Goal: Task Accomplishment & Management: Manage account settings

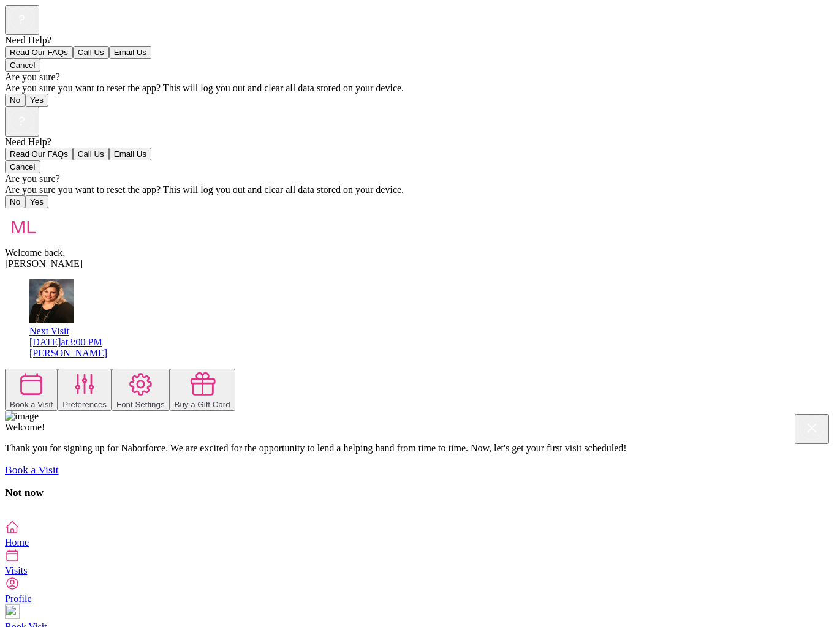
click at [27, 576] on span "Visits" at bounding box center [16, 570] width 22 height 10
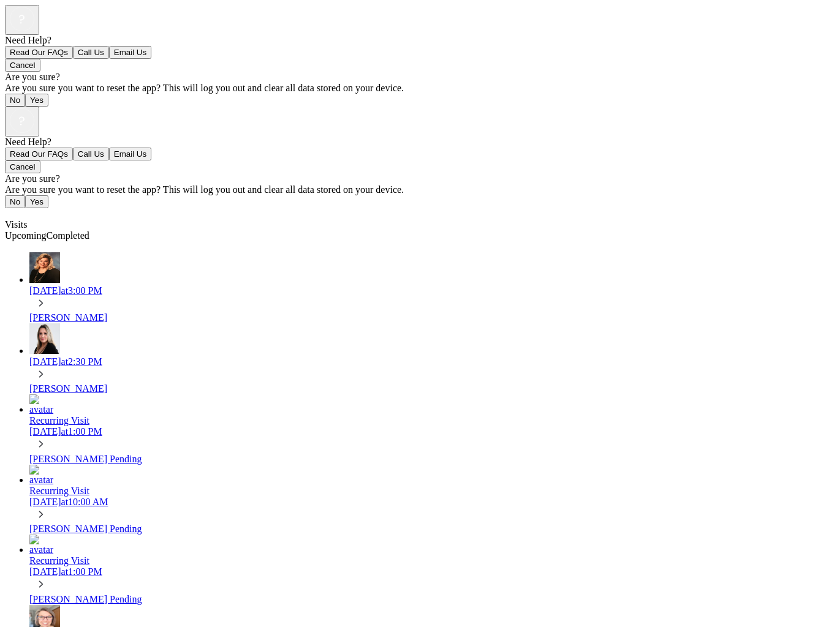
click at [48, 296] on icon at bounding box center [40, 302] width 13 height 13
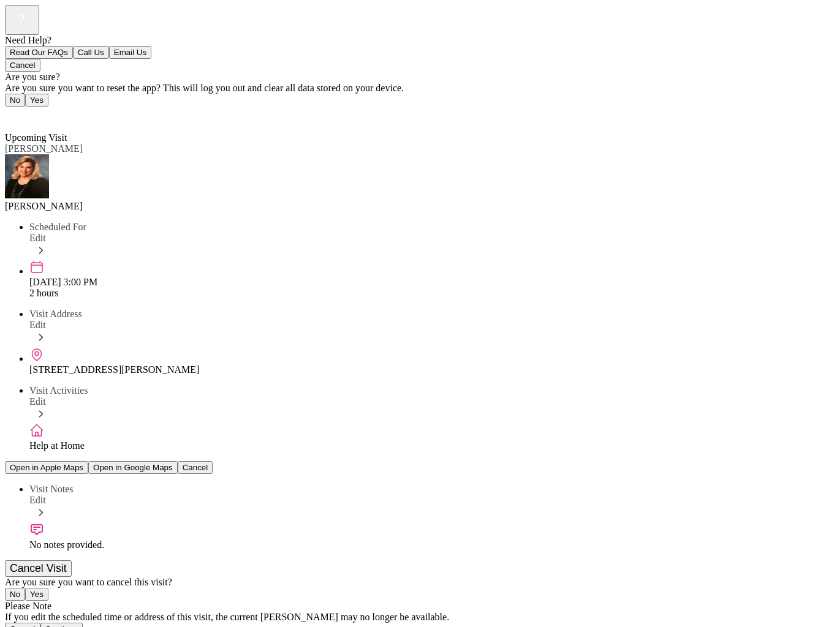
click at [72, 560] on button "Cancel Visit" at bounding box center [38, 568] width 67 height 17
click at [48, 588] on button "Yes" at bounding box center [36, 594] width 23 height 13
